Goal: Task Accomplishment & Management: Manage account settings

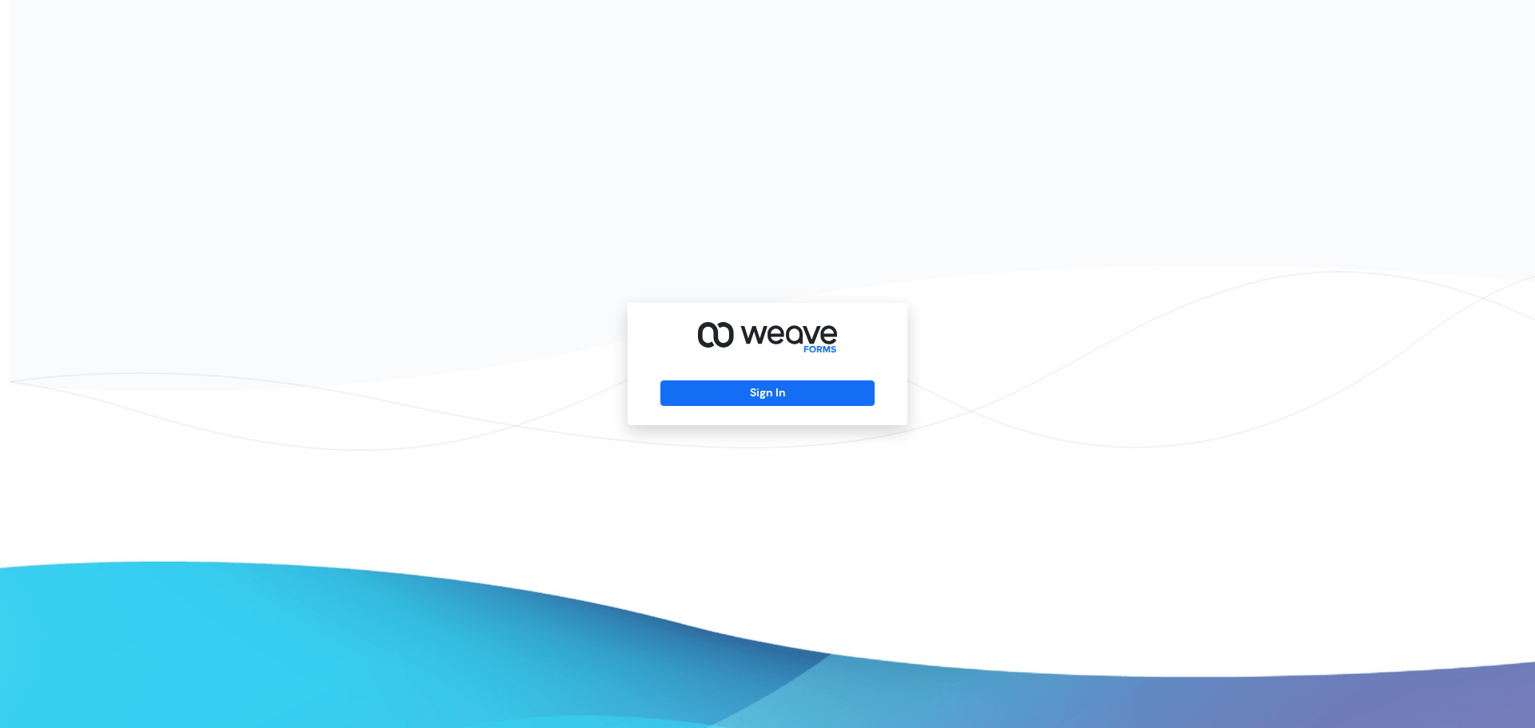
click at [750, 375] on div "Sign In" at bounding box center [767, 364] width 280 height 122
click at [750, 396] on button "Sign In" at bounding box center [766, 393] width 213 height 26
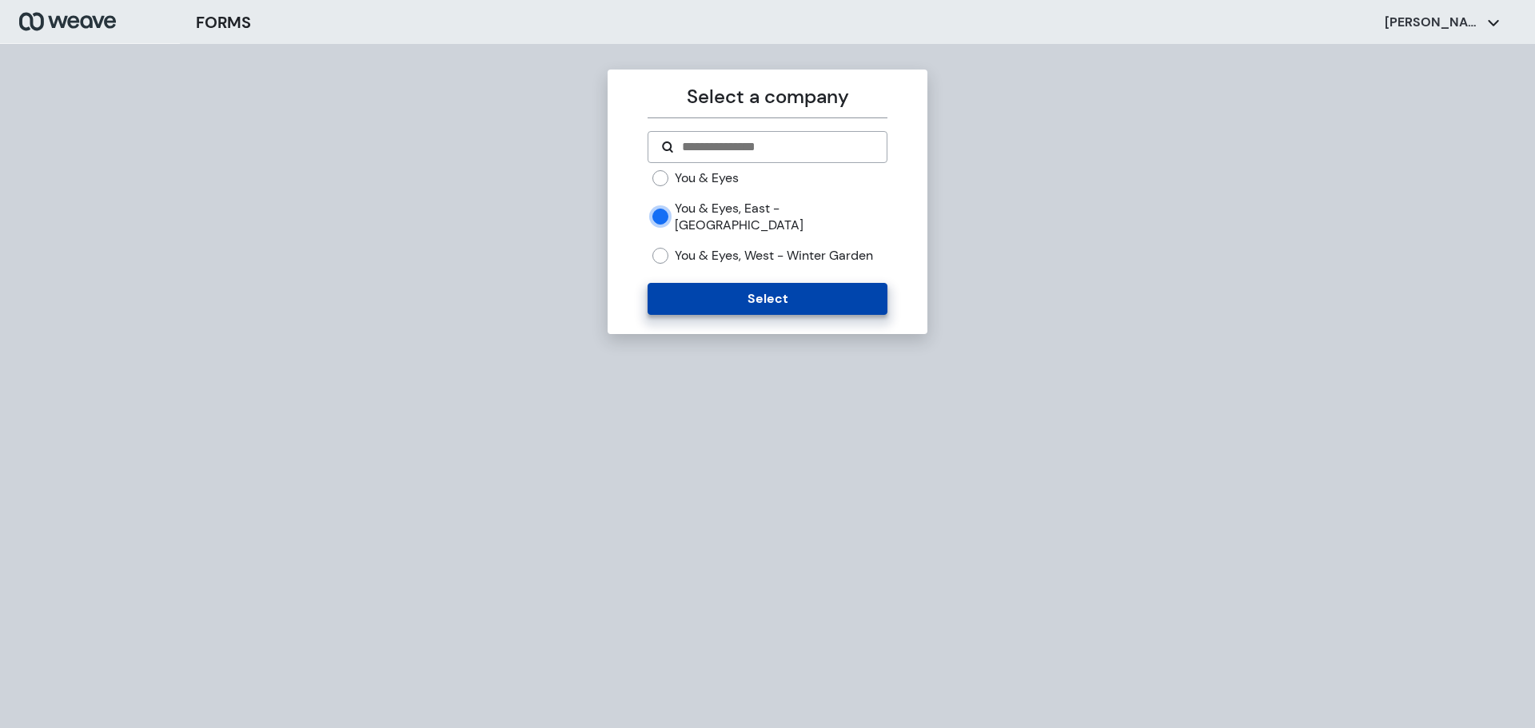
click at [695, 293] on button "Select" at bounding box center [766, 299] width 239 height 32
